Goal: Information Seeking & Learning: Learn about a topic

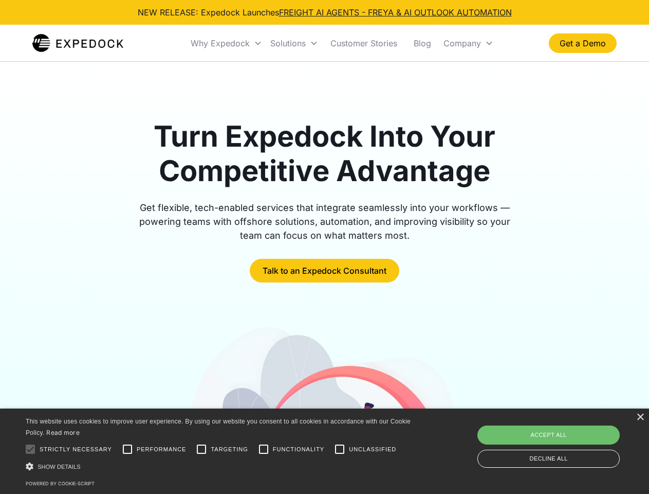
click at [227, 43] on div "Why Expedock" at bounding box center [220, 43] width 59 height 10
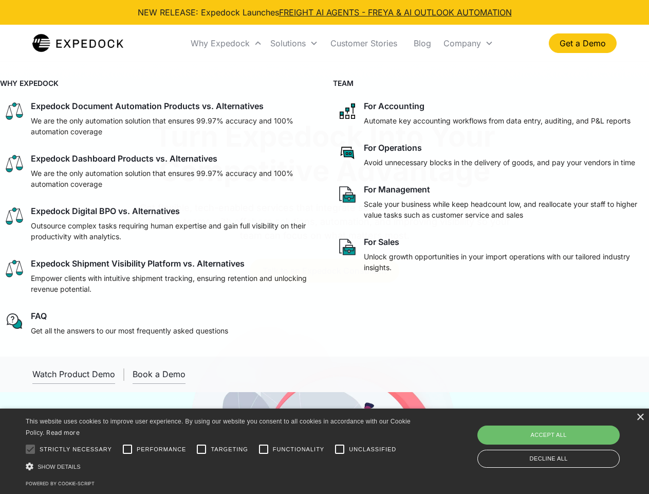
click at [294, 43] on div "Solutions" at bounding box center [287, 43] width 35 height 10
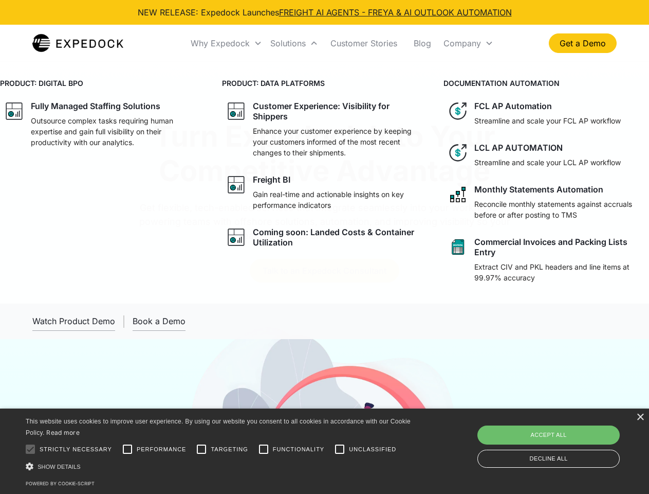
click at [468, 43] on div "Company" at bounding box center [463, 43] width 38 height 10
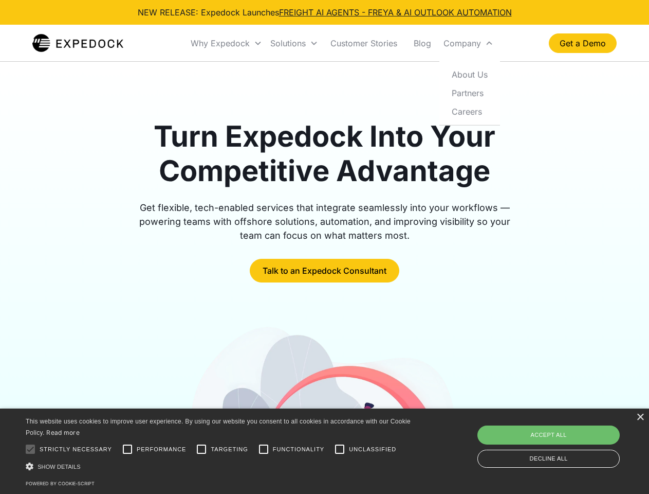
click at [30, 449] on div at bounding box center [30, 449] width 21 height 21
click at [128, 449] on input "Performance" at bounding box center [127, 449] width 21 height 21
checkbox input "true"
click at [202, 449] on input "Targeting" at bounding box center [201, 449] width 21 height 21
checkbox input "true"
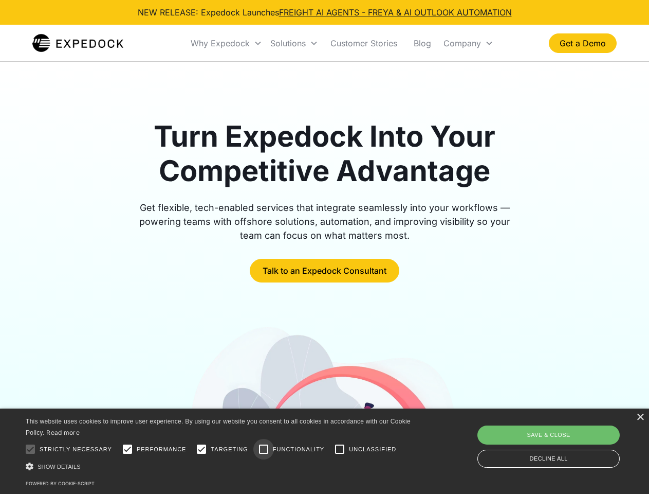
click at [264, 449] on input "Functionality" at bounding box center [263, 449] width 21 height 21
checkbox input "true"
click at [340, 449] on input "Unclassified" at bounding box center [340, 449] width 21 height 21
checkbox input "true"
click at [220, 466] on div "Show details Hide details" at bounding box center [220, 466] width 389 height 11
